Goal: Find specific page/section: Find specific page/section

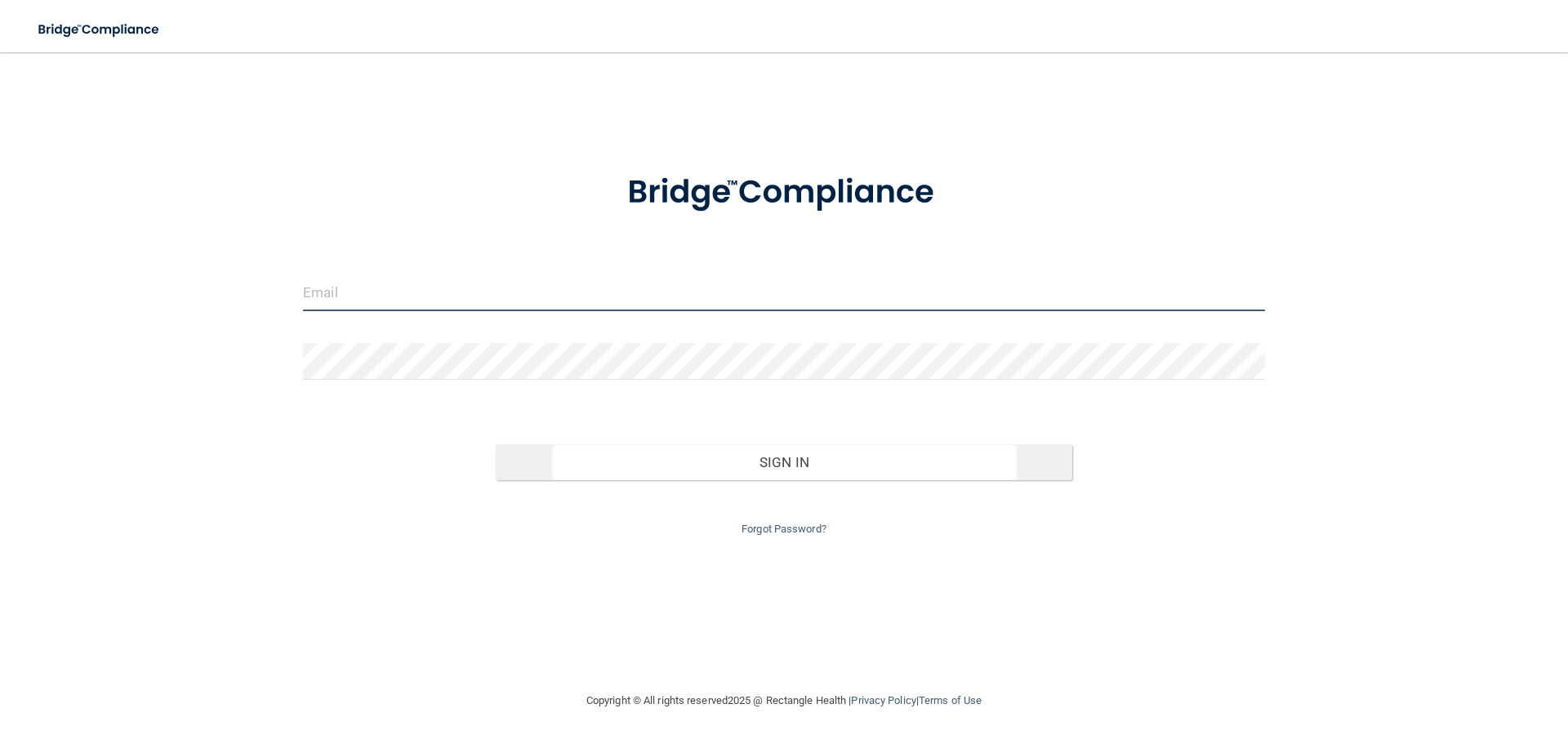
type input "[EMAIL_ADDRESS][DOMAIN_NAME]"
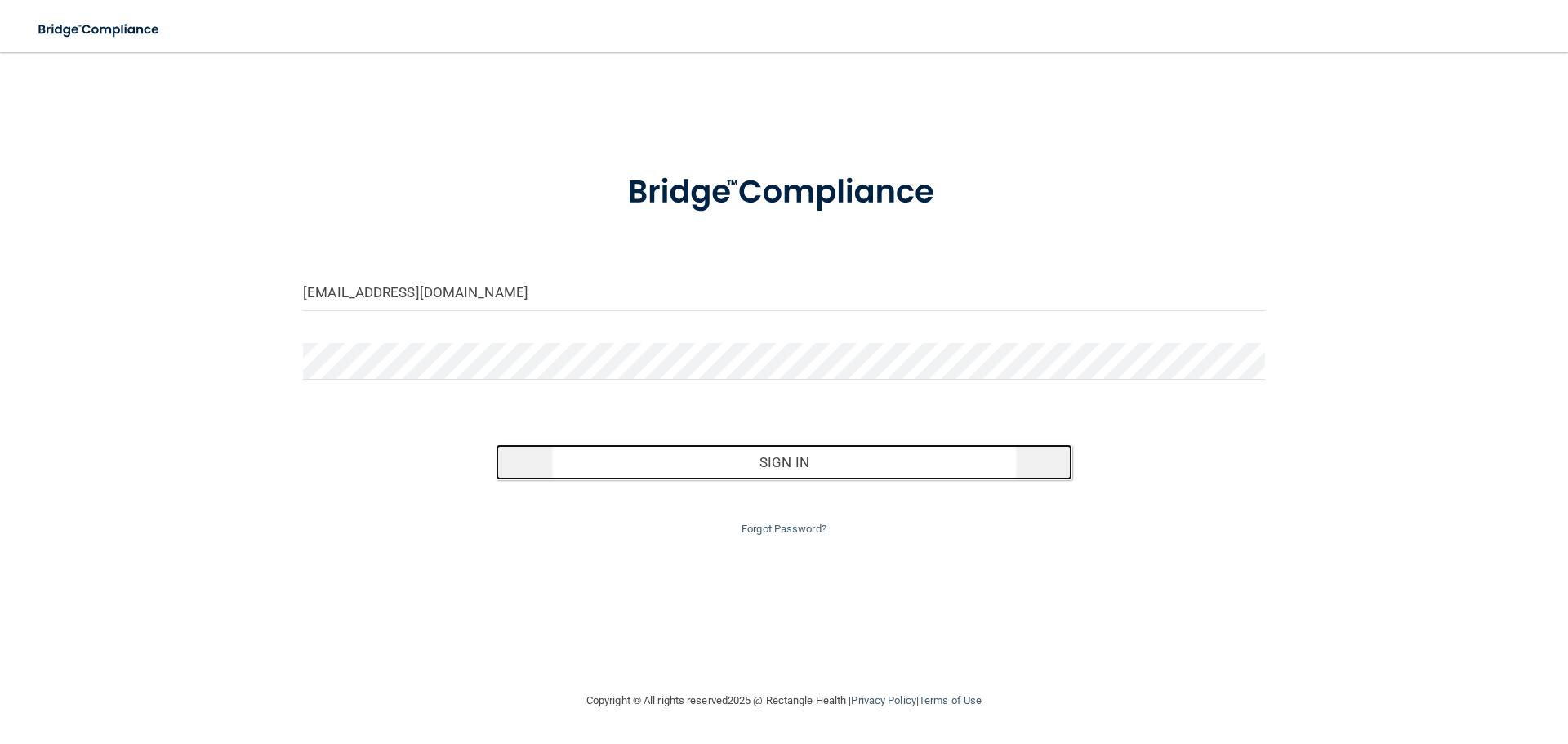
click at [760, 467] on button "Sign In" at bounding box center [785, 462] width 578 height 36
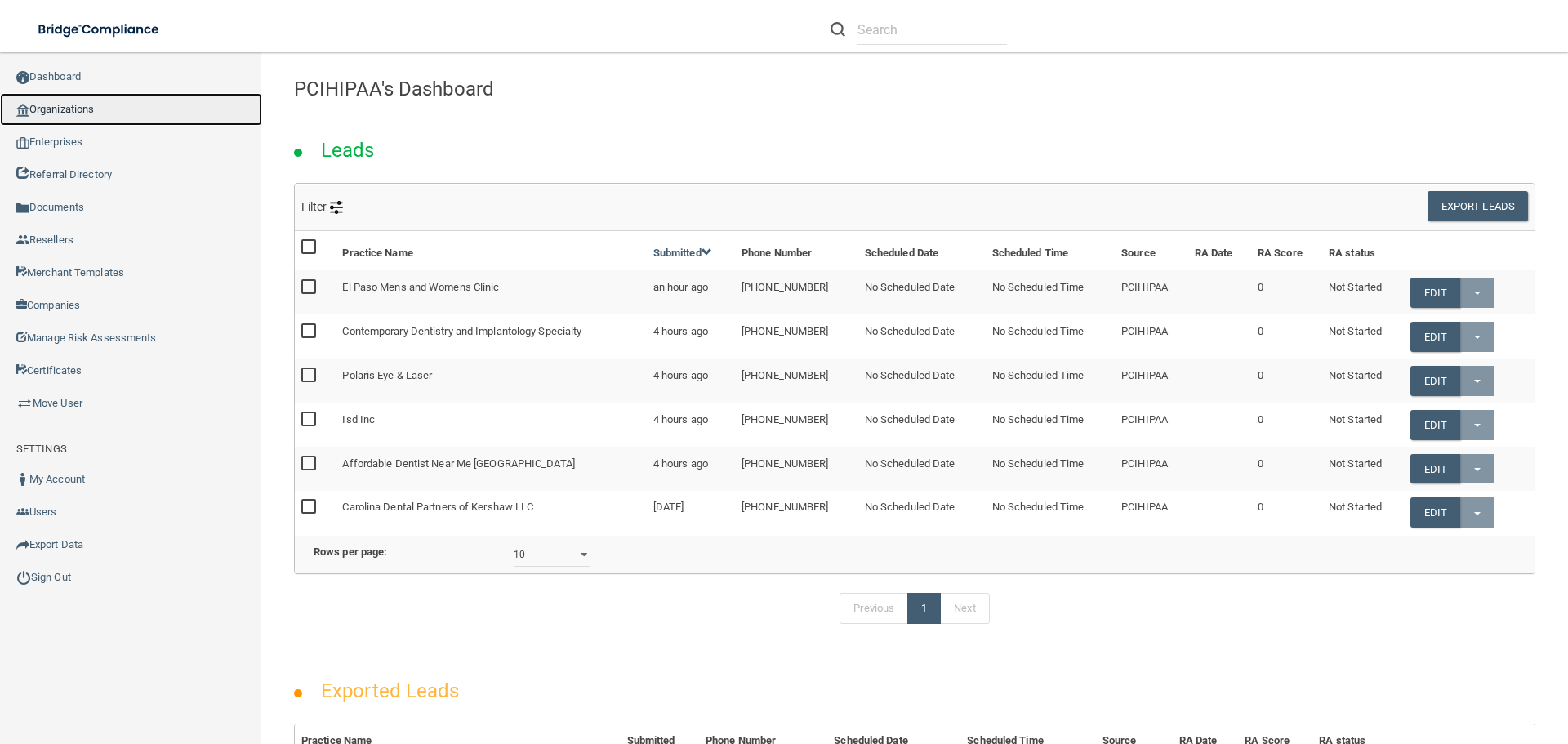
click at [111, 113] on link "Organizations" at bounding box center [131, 109] width 262 height 33
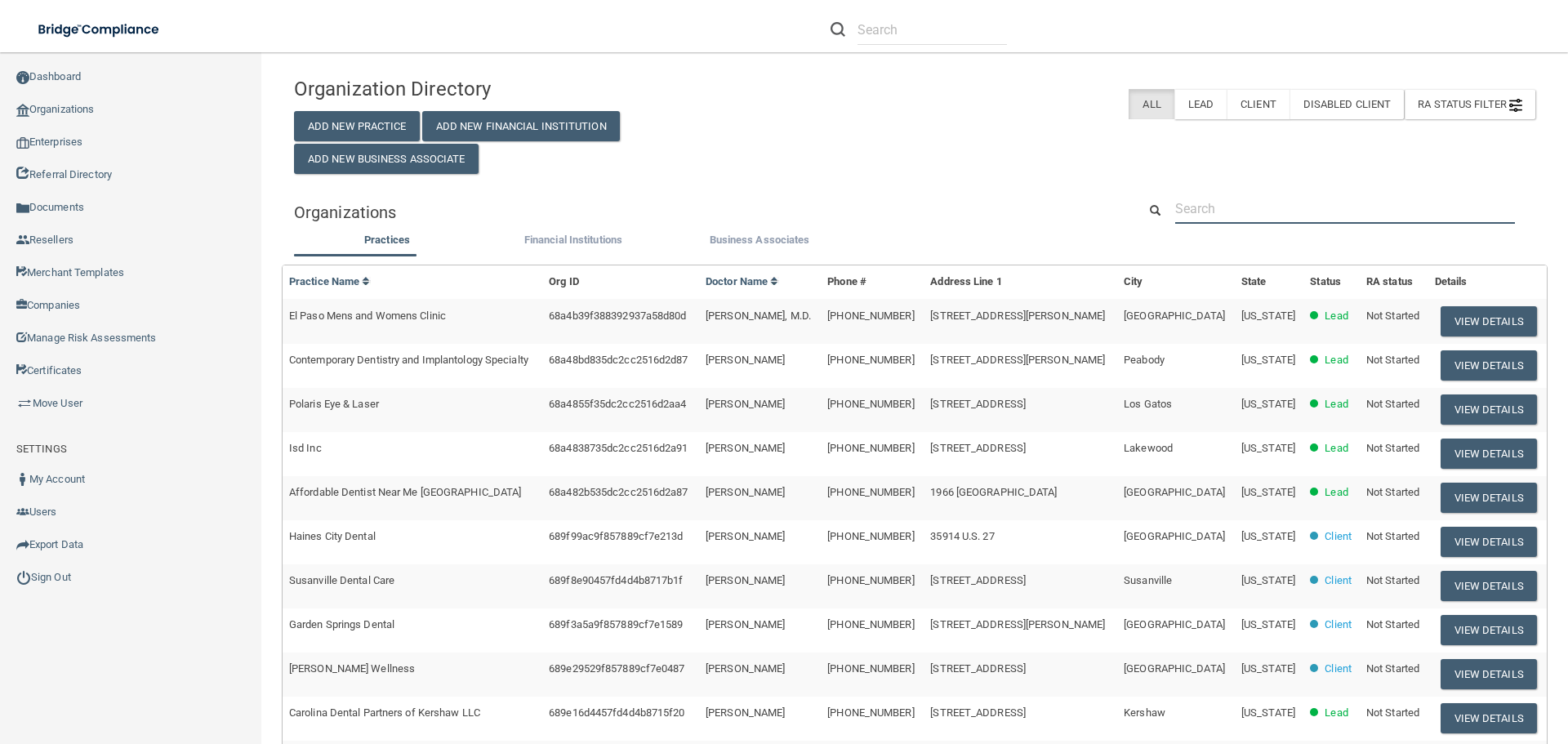
click at [1218, 211] on input "text" at bounding box center [1345, 208] width 340 height 30
paste input "910) 802-4777"
type input "910) 802-4777"
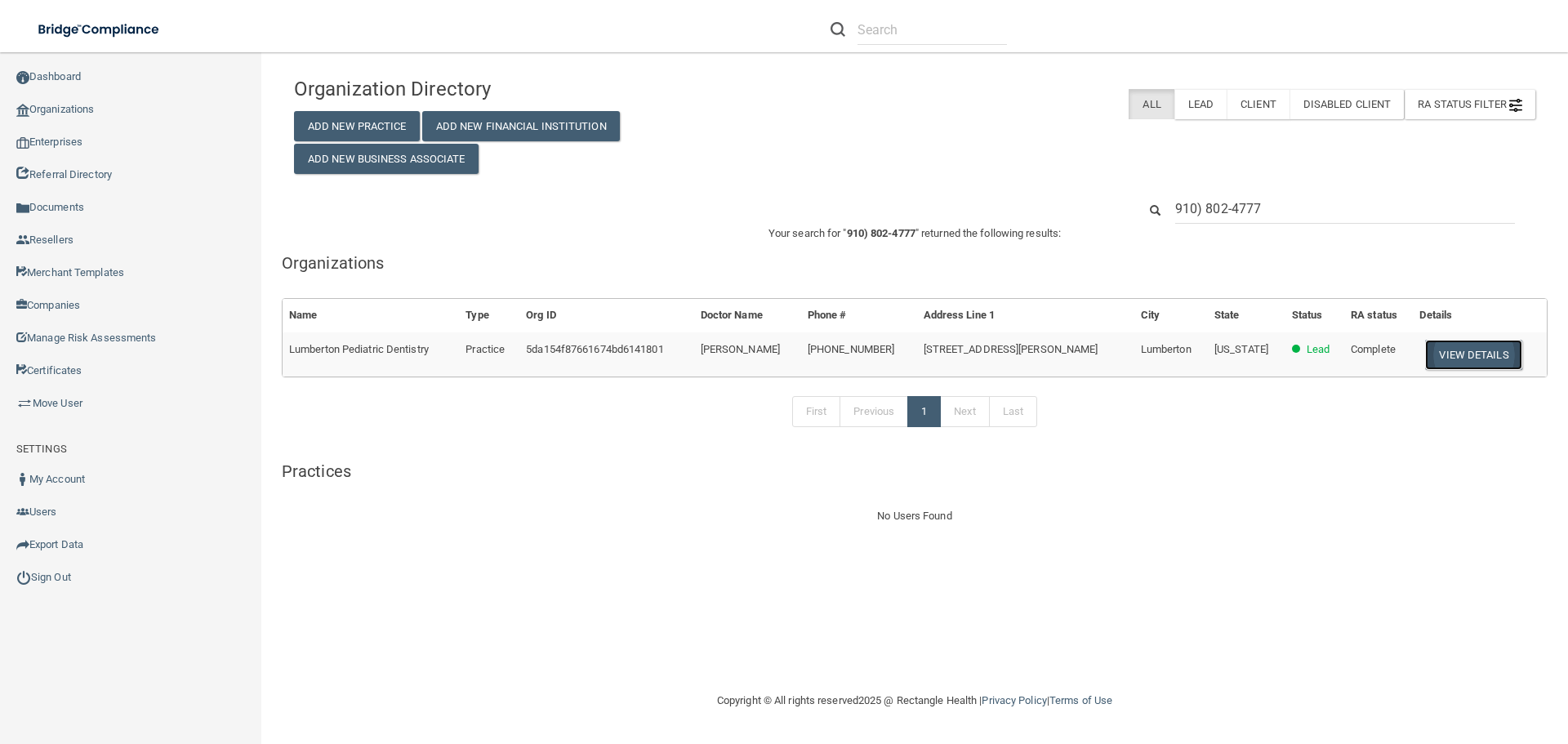
click at [1450, 352] on button "View Details" at bounding box center [1473, 355] width 97 height 30
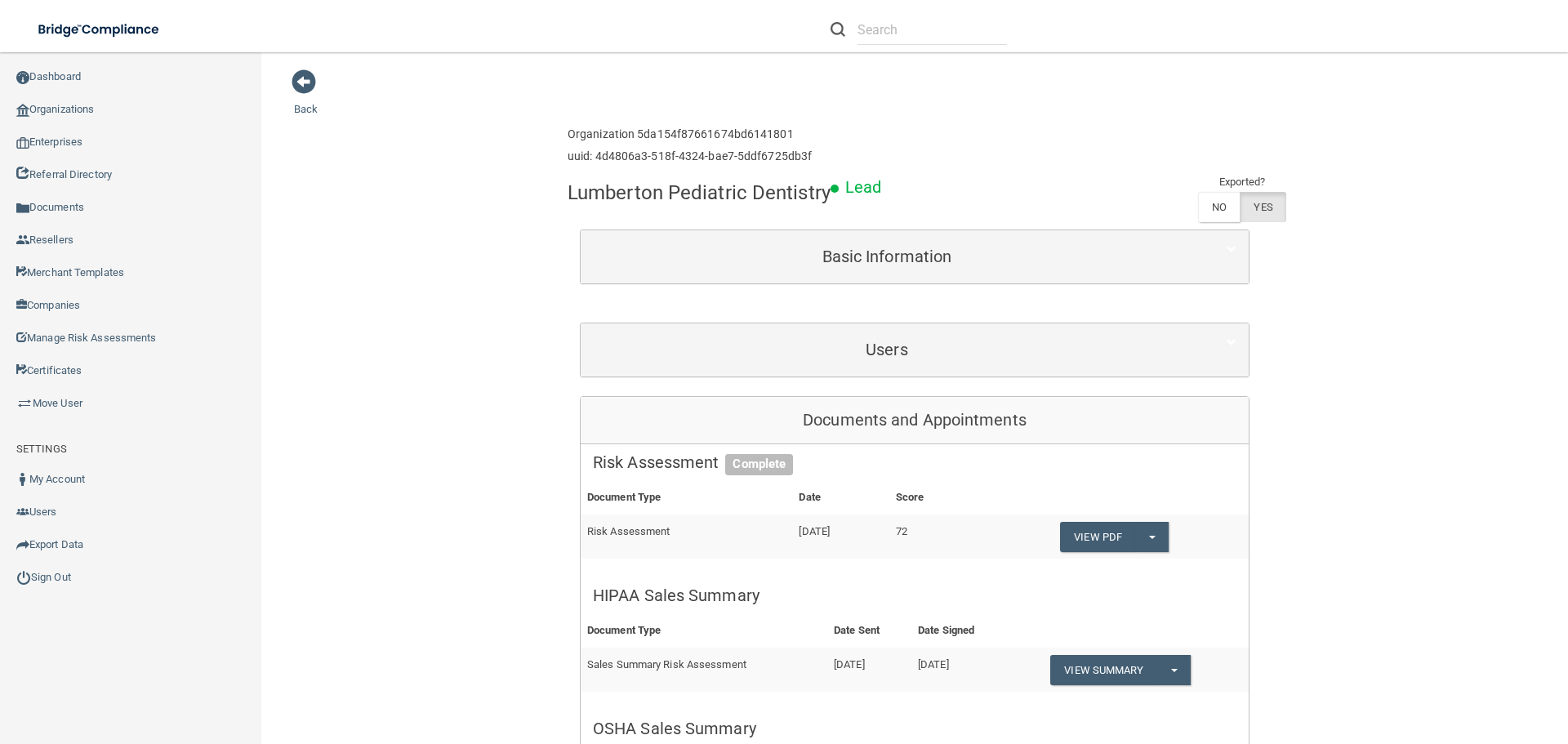
click at [880, 370] on div "Users" at bounding box center [915, 350] width 668 height 53
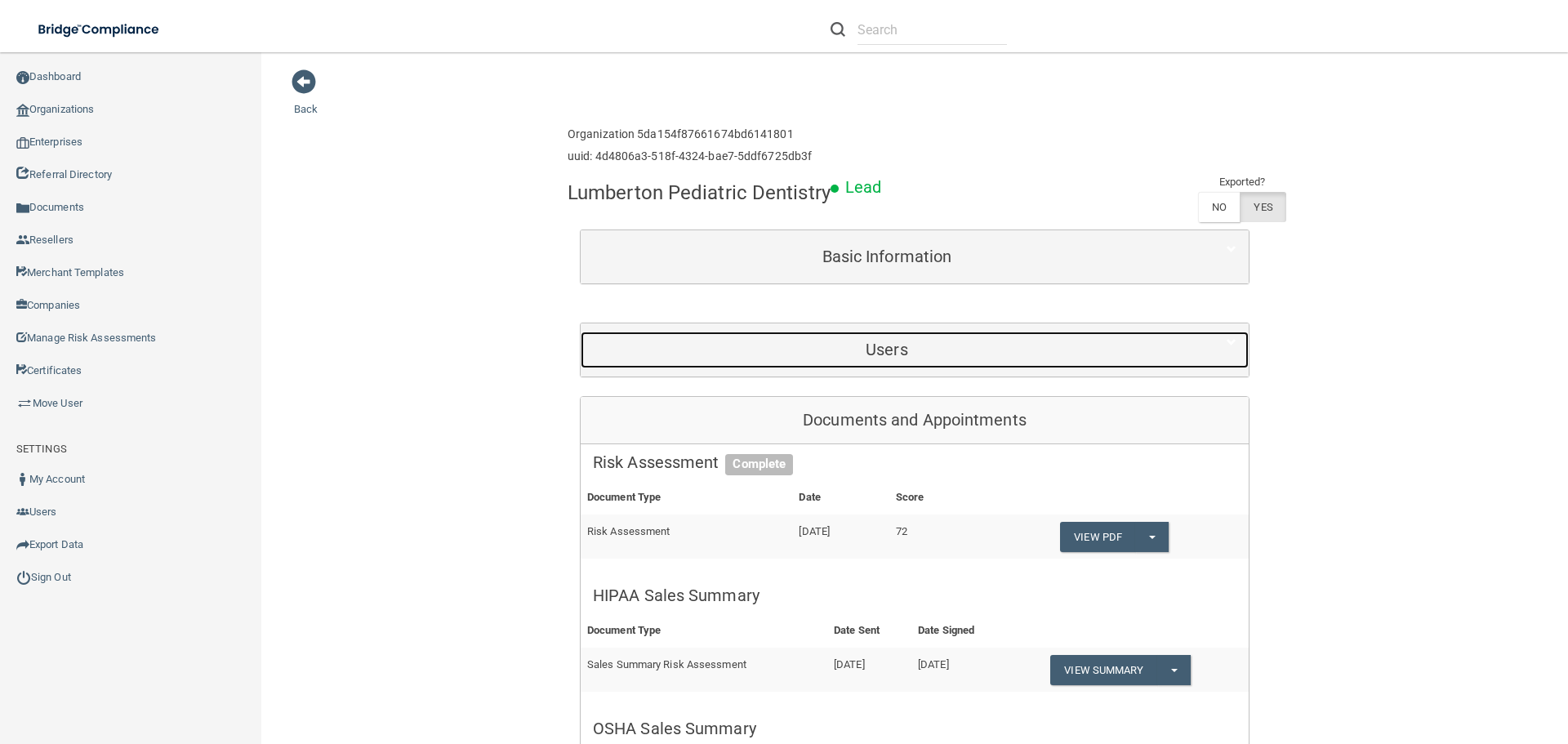
click at [886, 352] on h5 "Users" at bounding box center [887, 350] width 588 height 18
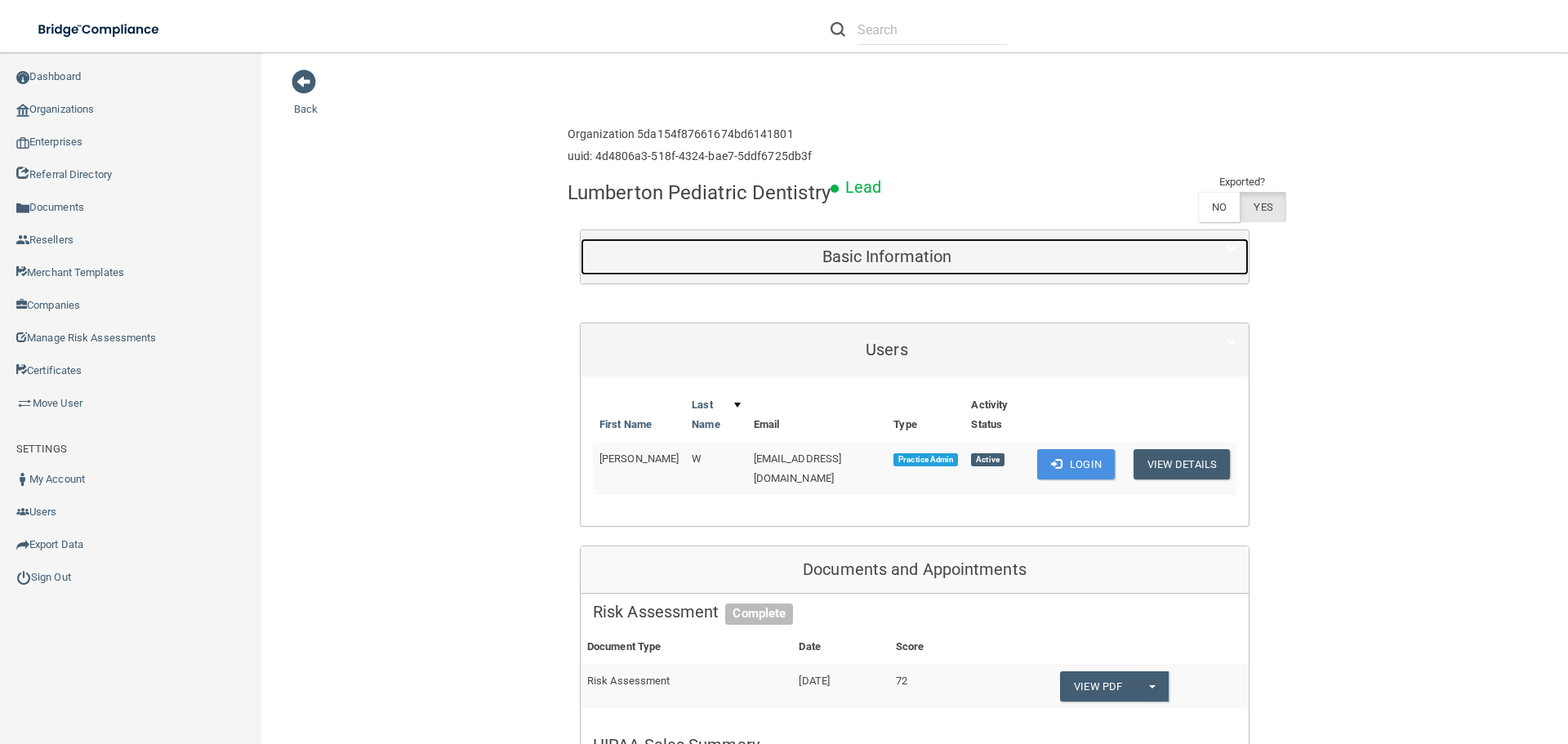
click at [909, 261] on h5 "Basic Information" at bounding box center [887, 256] width 588 height 18
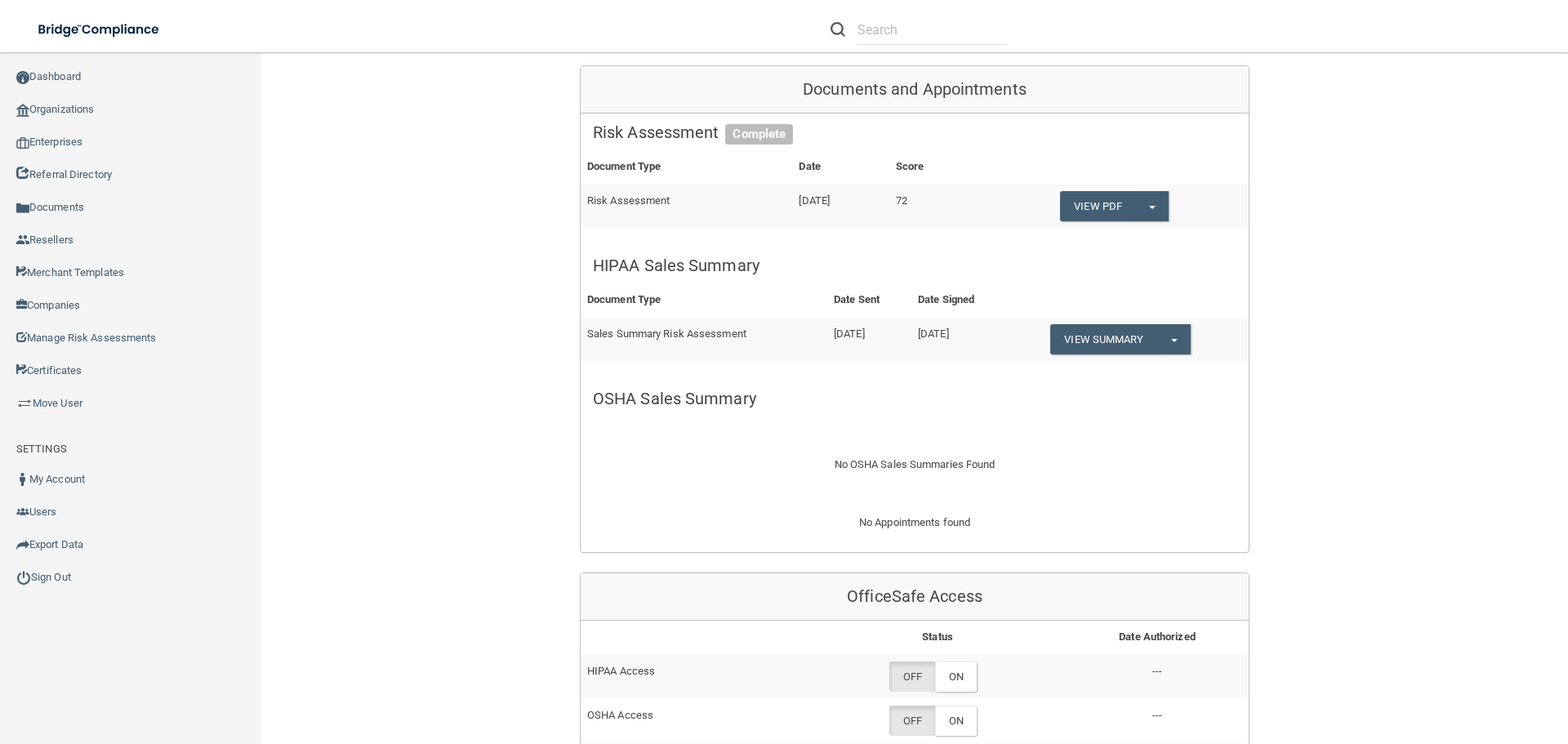
scroll to position [980, 0]
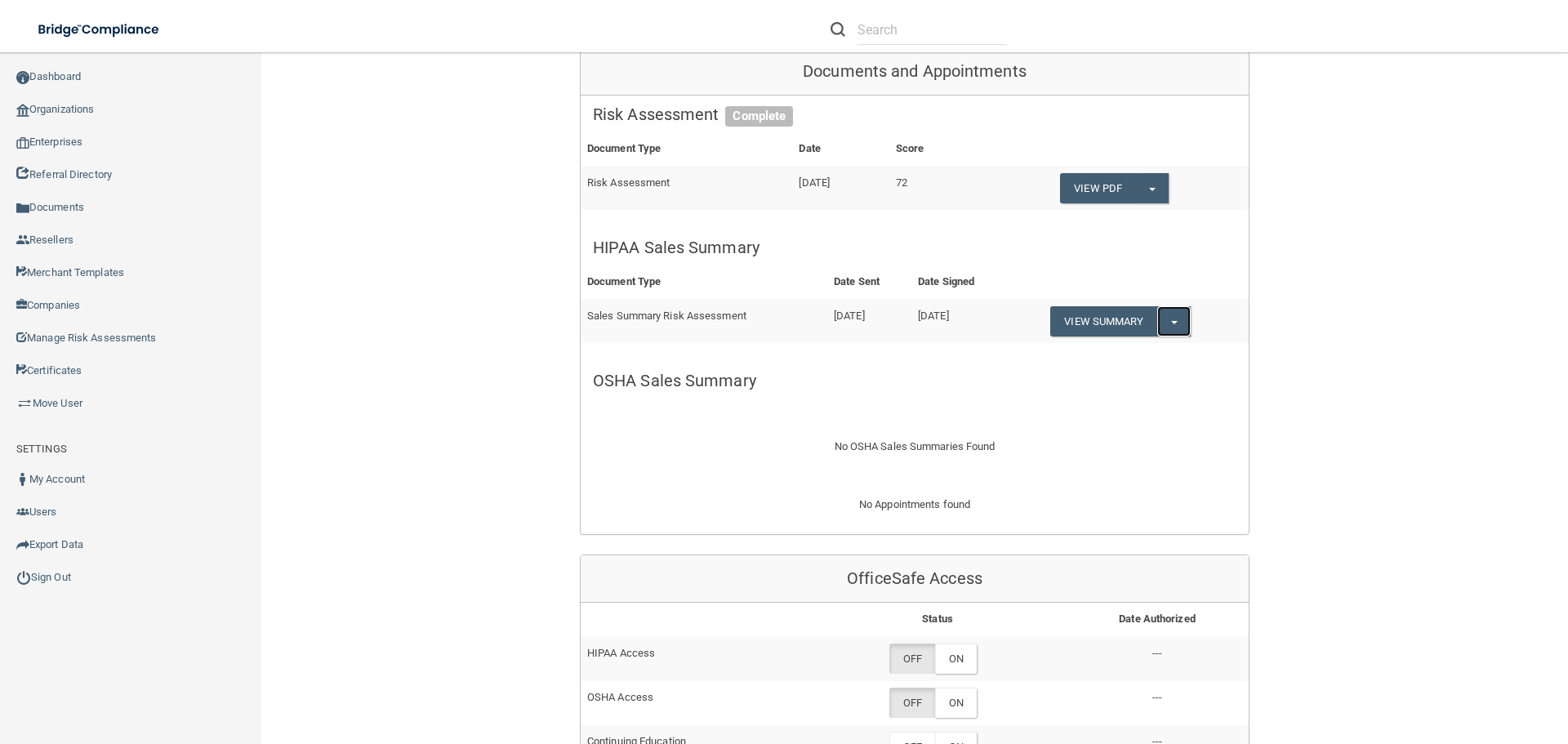
click at [1184, 321] on button "Split button!" at bounding box center [1175, 321] width 34 height 30
click at [1140, 346] on link "Download as PDF" at bounding box center [1118, 354] width 135 height 25
click at [81, 583] on link "Sign Out" at bounding box center [131, 577] width 262 height 33
